Goal: Find specific page/section: Find specific page/section

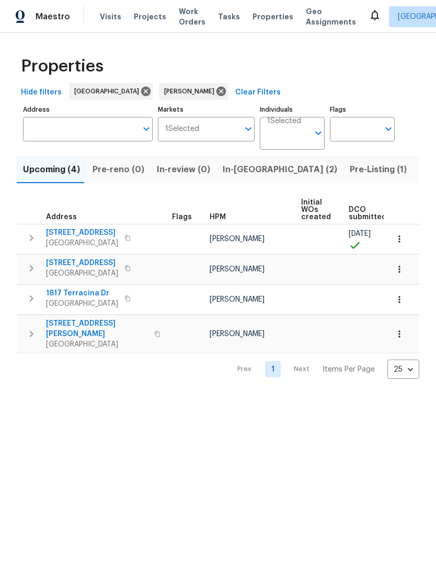
click at [349, 169] on span "Pre-Listing (1)" at bounding box center [377, 169] width 57 height 15
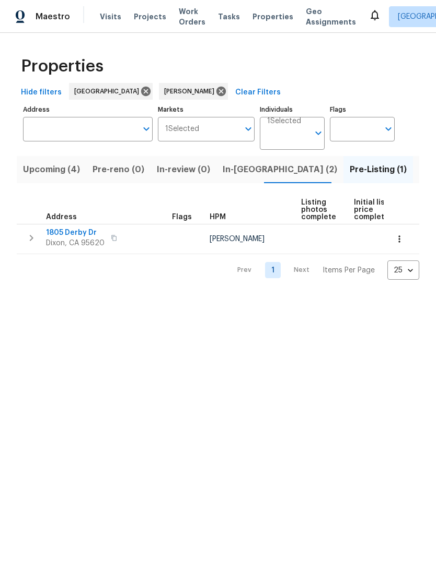
click at [87, 236] on span "1805 Derby Dr" at bounding box center [75, 233] width 58 height 10
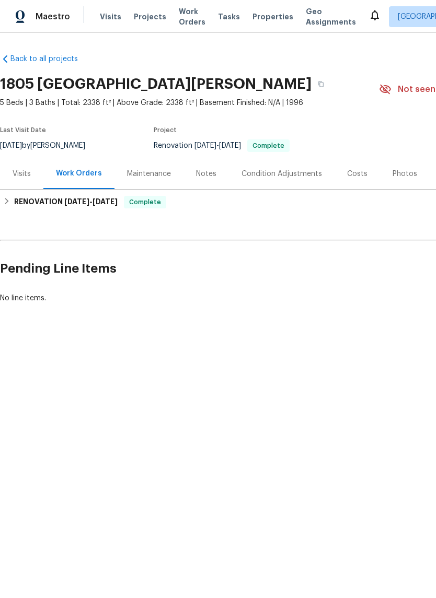
click at [403, 170] on div "Photos" at bounding box center [404, 174] width 25 height 10
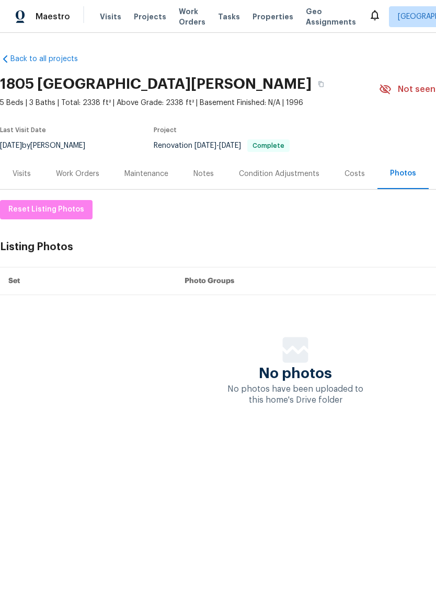
click at [402, 174] on div "Photos" at bounding box center [403, 173] width 26 height 10
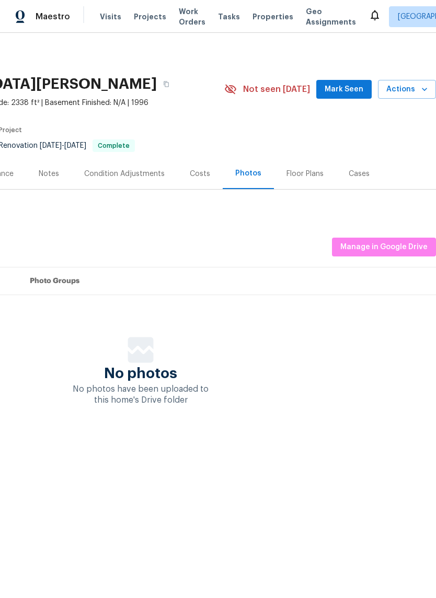
scroll to position [0, 155]
click at [390, 246] on span "Manage in Google Drive" at bounding box center [383, 247] width 87 height 13
